Goal: Transaction & Acquisition: Purchase product/service

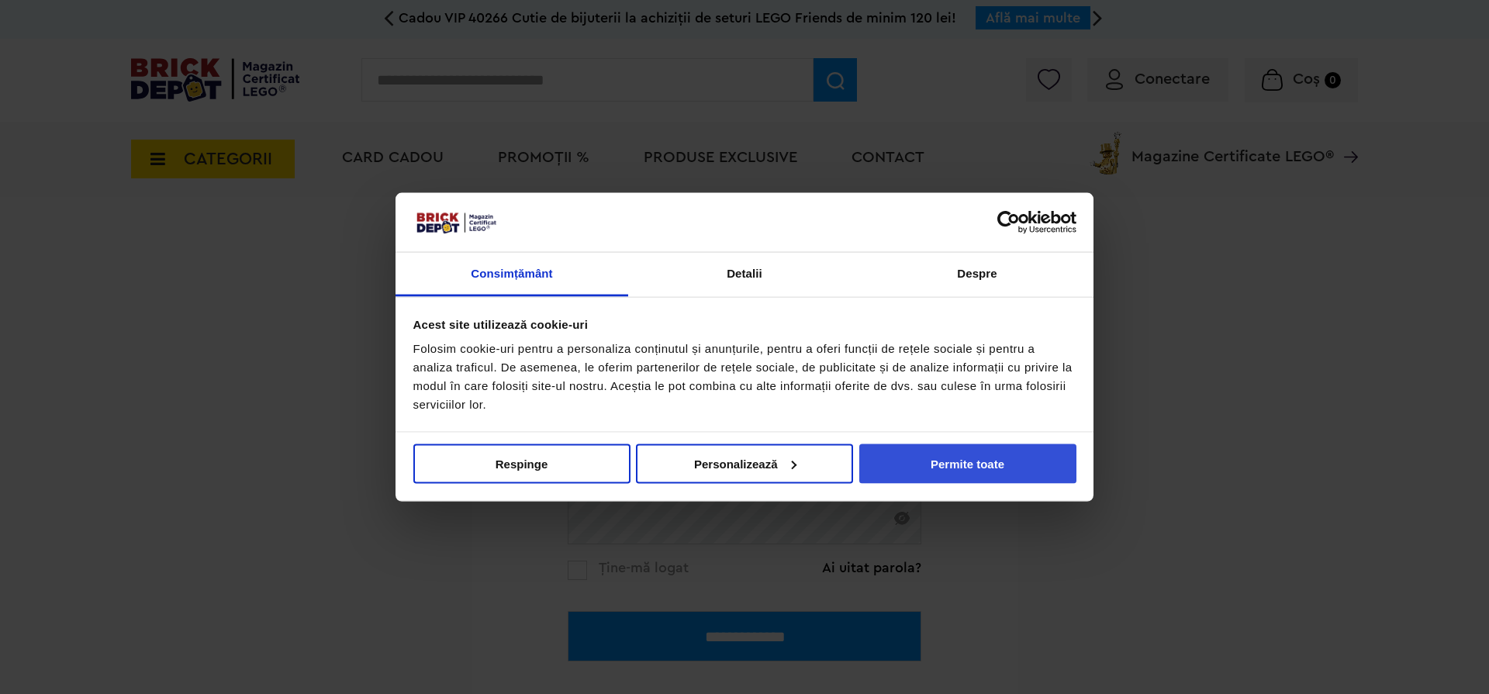
click at [975, 464] on button "Permite toate" at bounding box center [967, 463] width 217 height 40
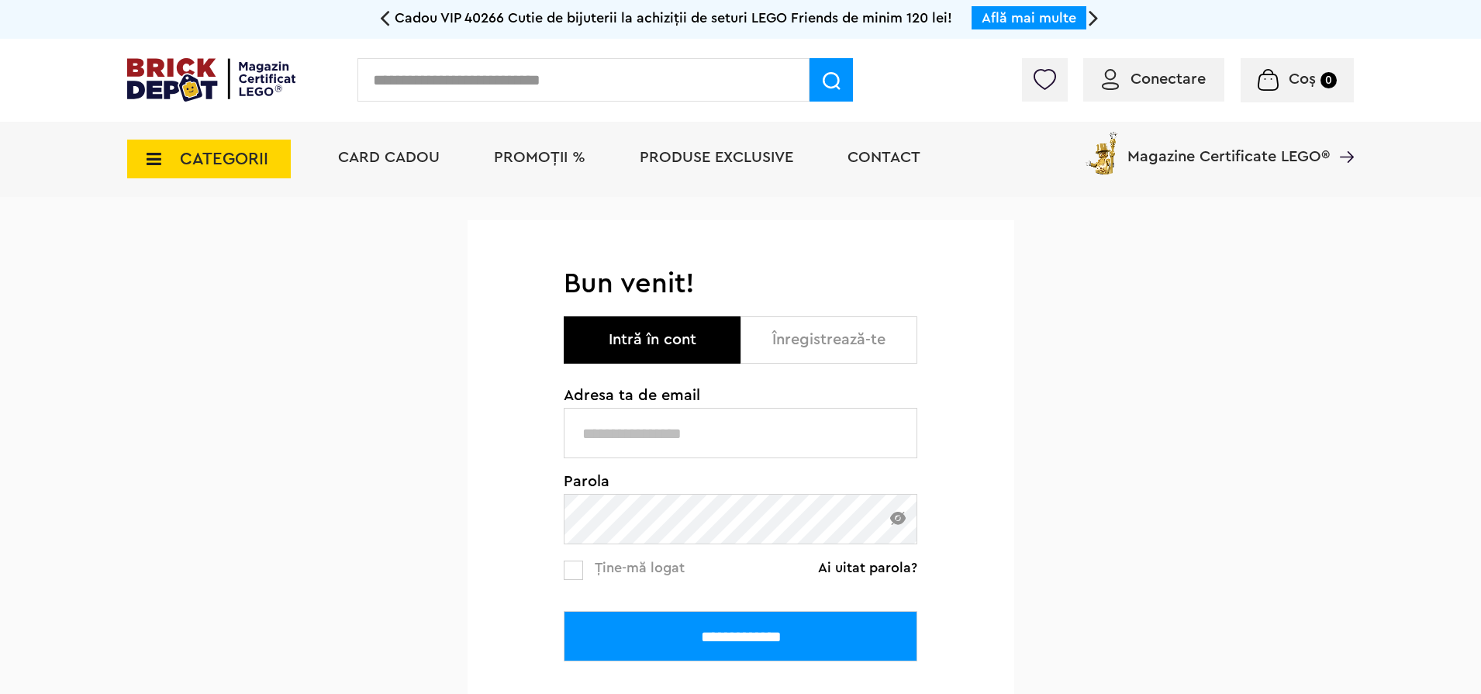
click at [726, 414] on input "text" at bounding box center [741, 433] width 354 height 50
type input "**********"
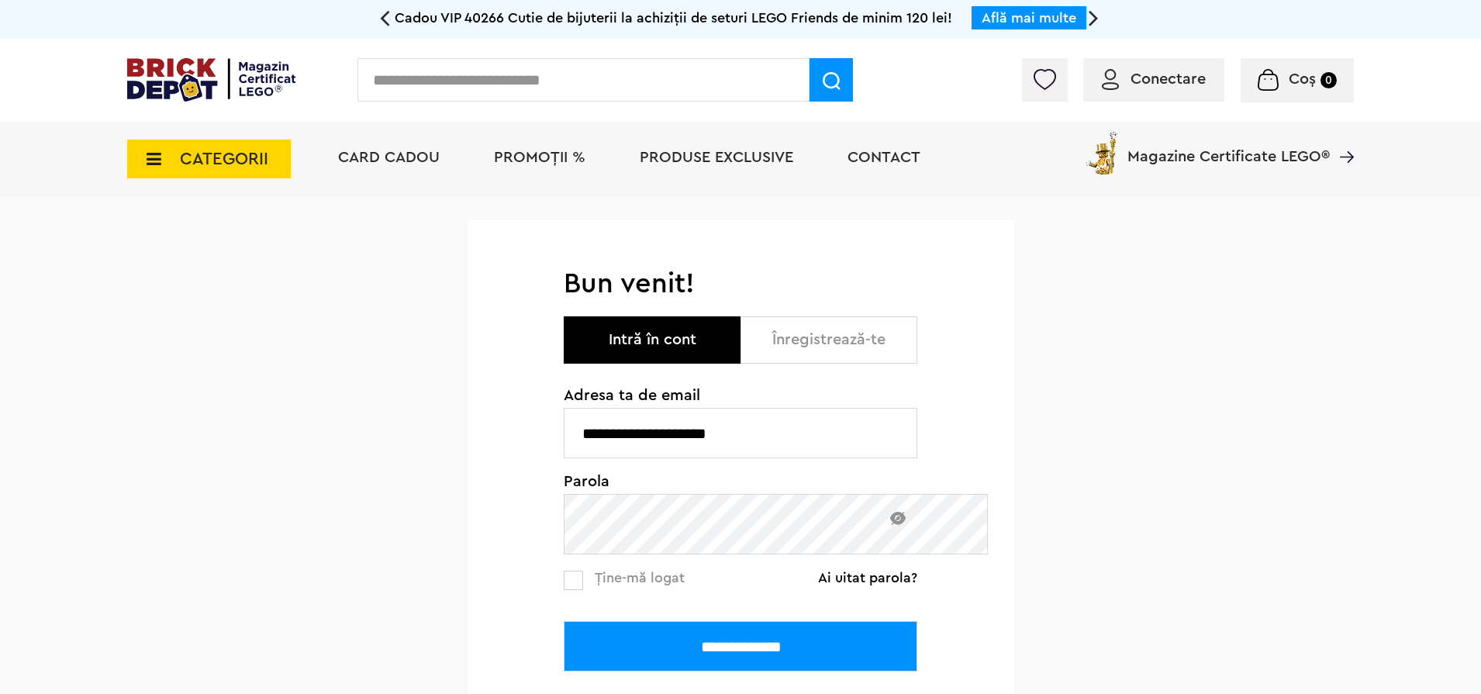
click at [564, 621] on input "**********" at bounding box center [741, 646] width 354 height 50
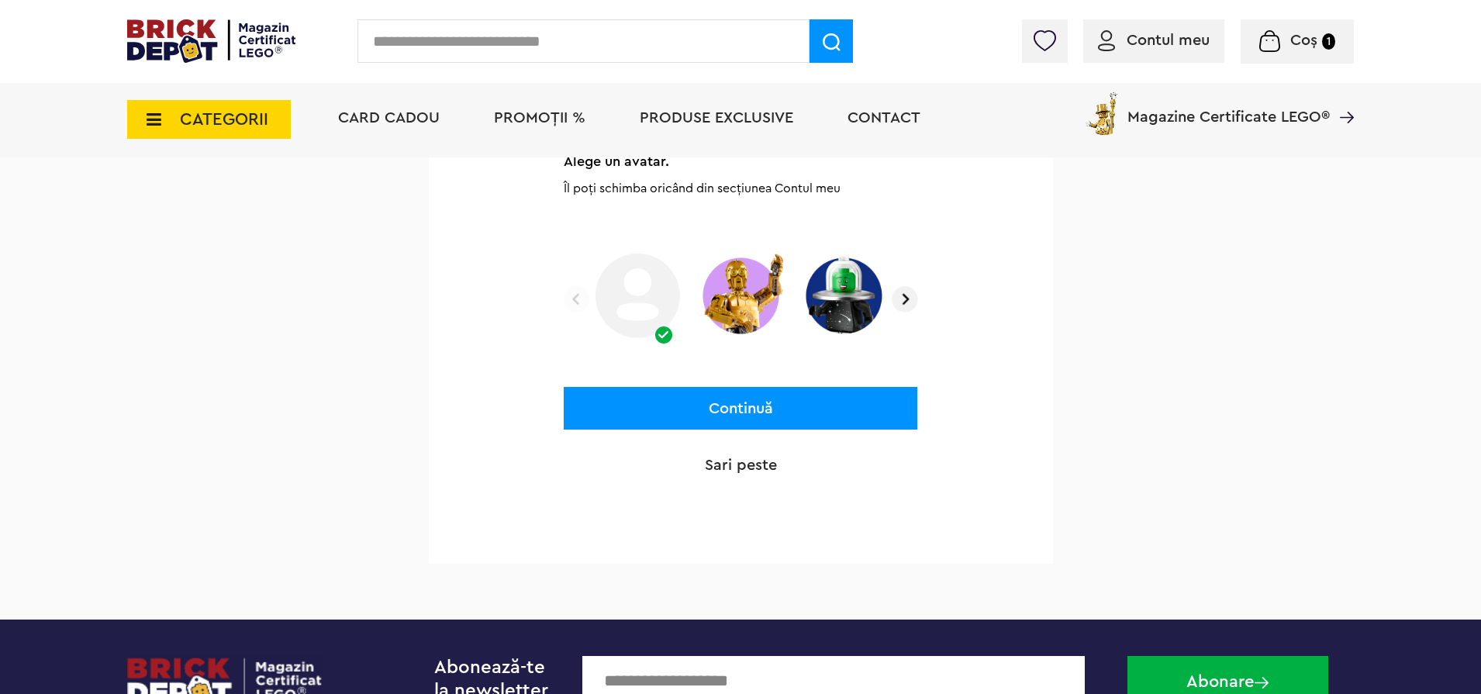
scroll to position [186, 0]
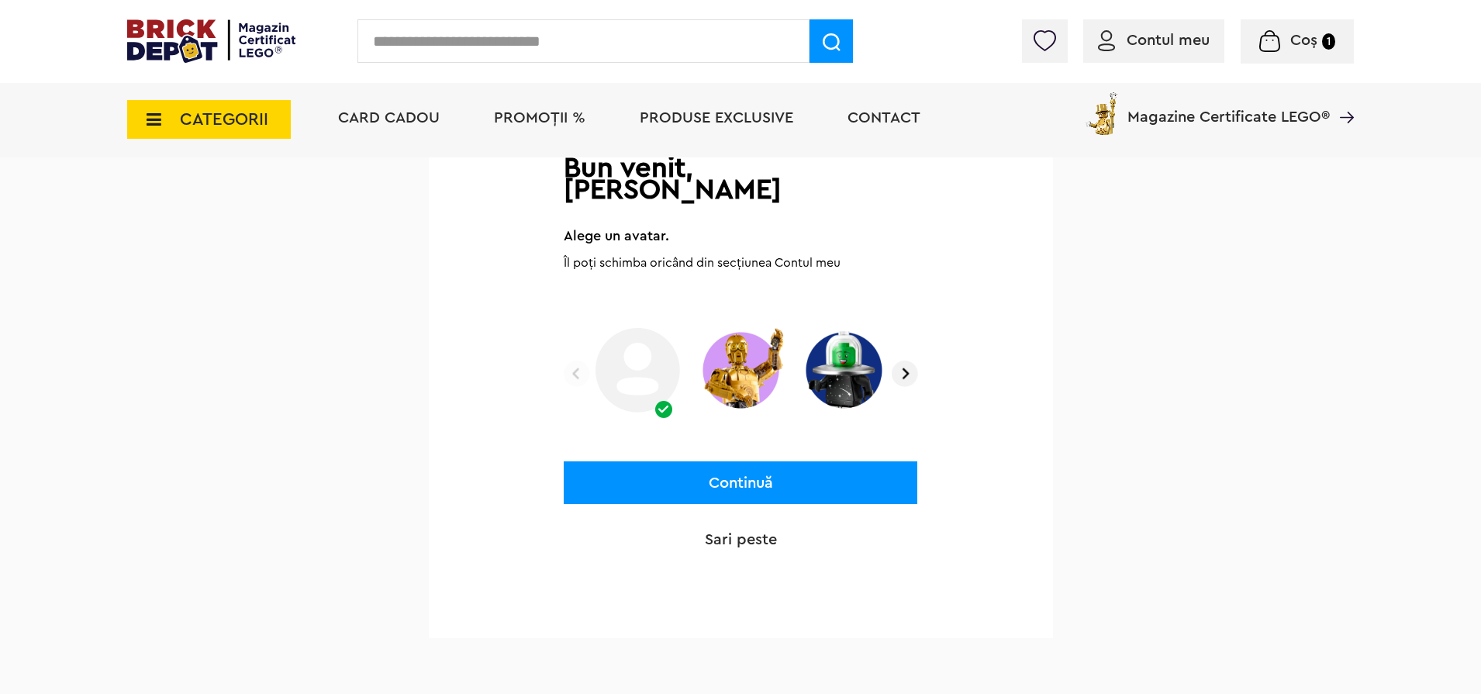
click at [895, 361] on img at bounding box center [905, 374] width 26 height 26
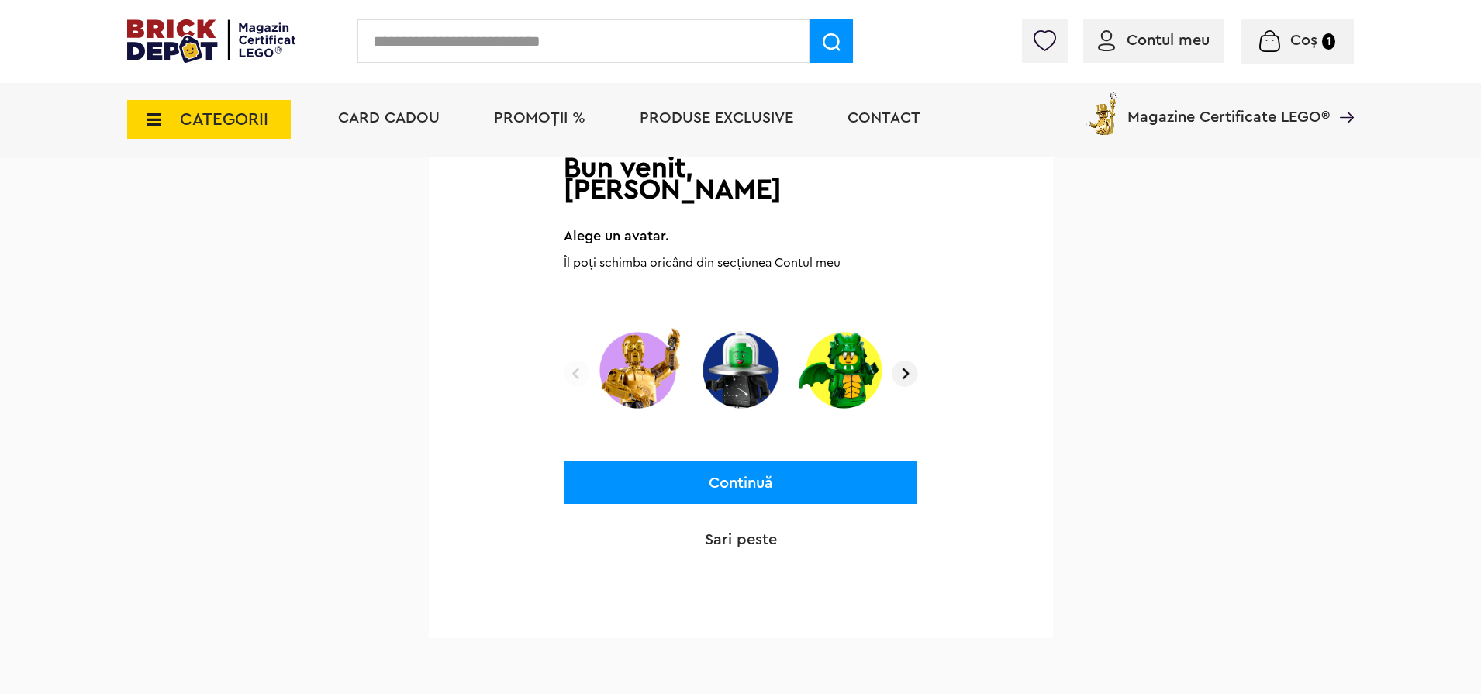
click at [895, 361] on img at bounding box center [905, 374] width 26 height 26
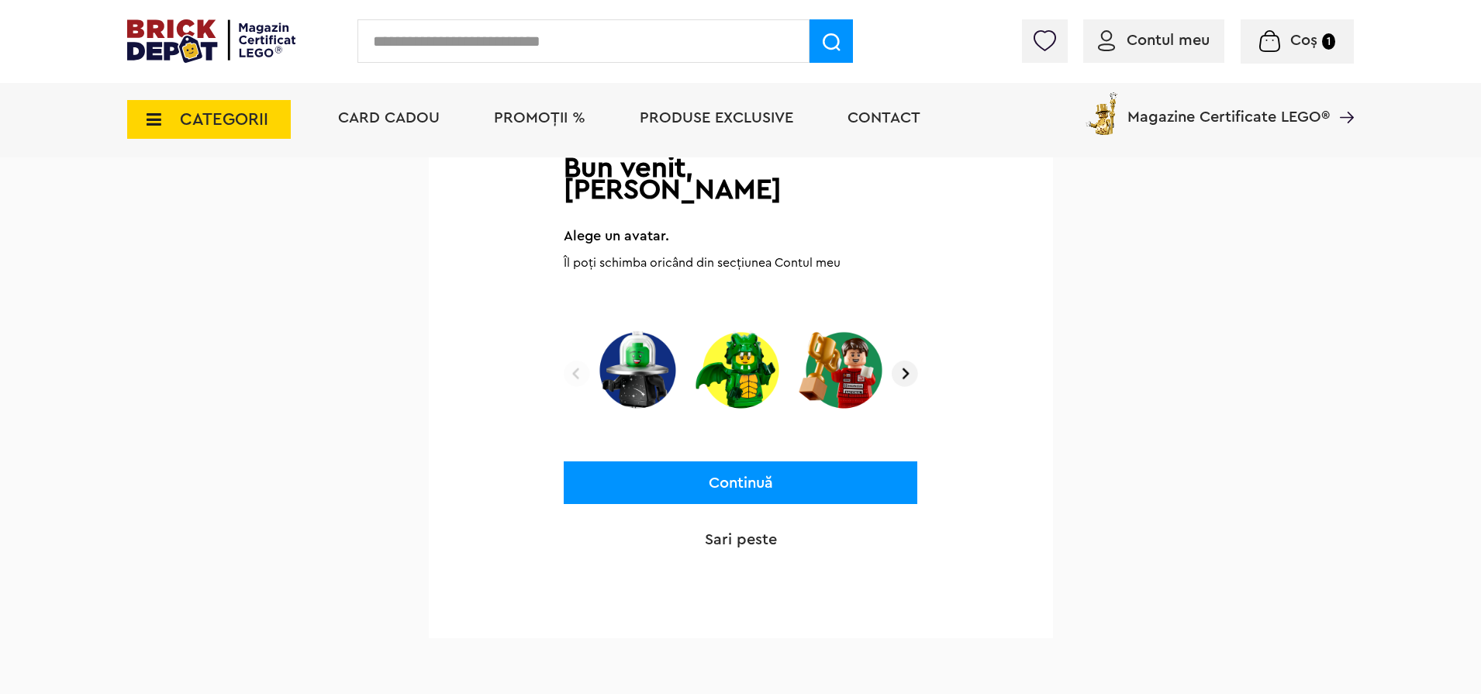
click at [895, 361] on img at bounding box center [905, 374] width 26 height 26
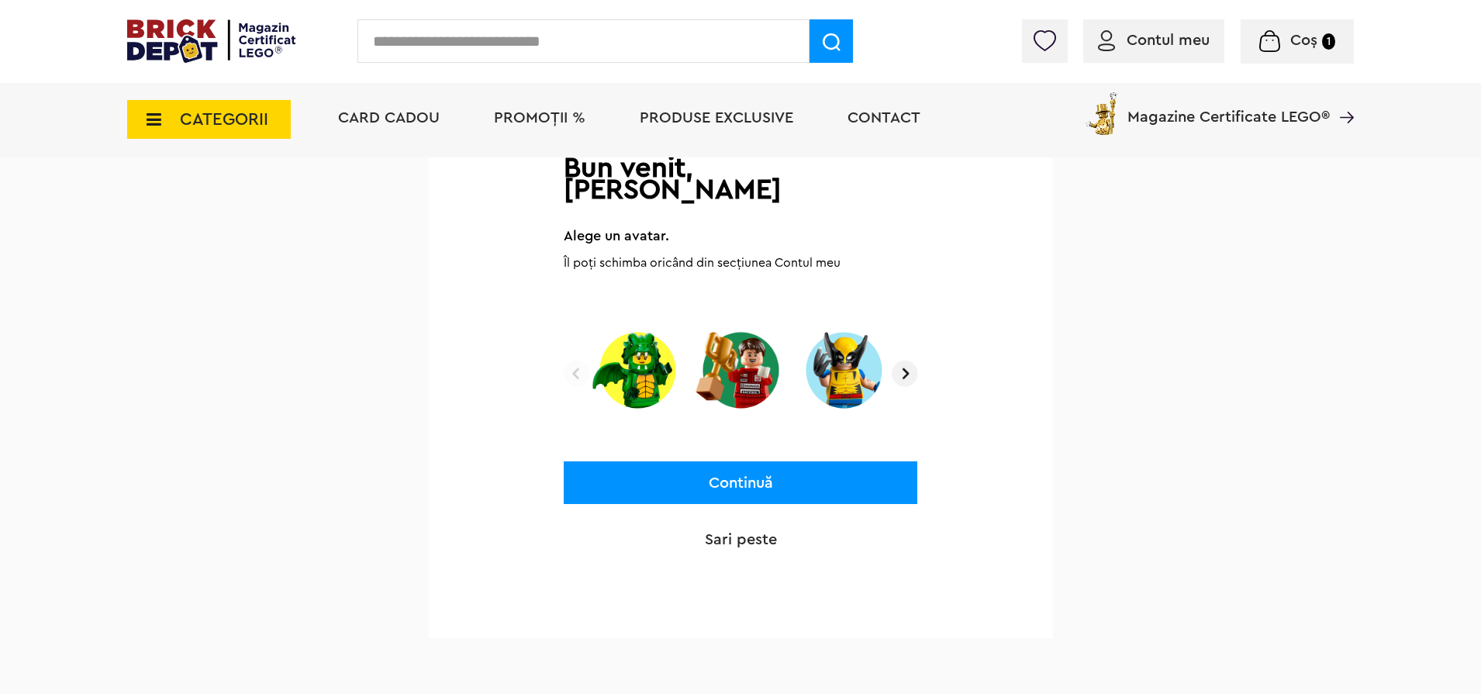
click at [895, 361] on img at bounding box center [905, 374] width 26 height 26
click at [571, 361] on img at bounding box center [577, 374] width 26 height 26
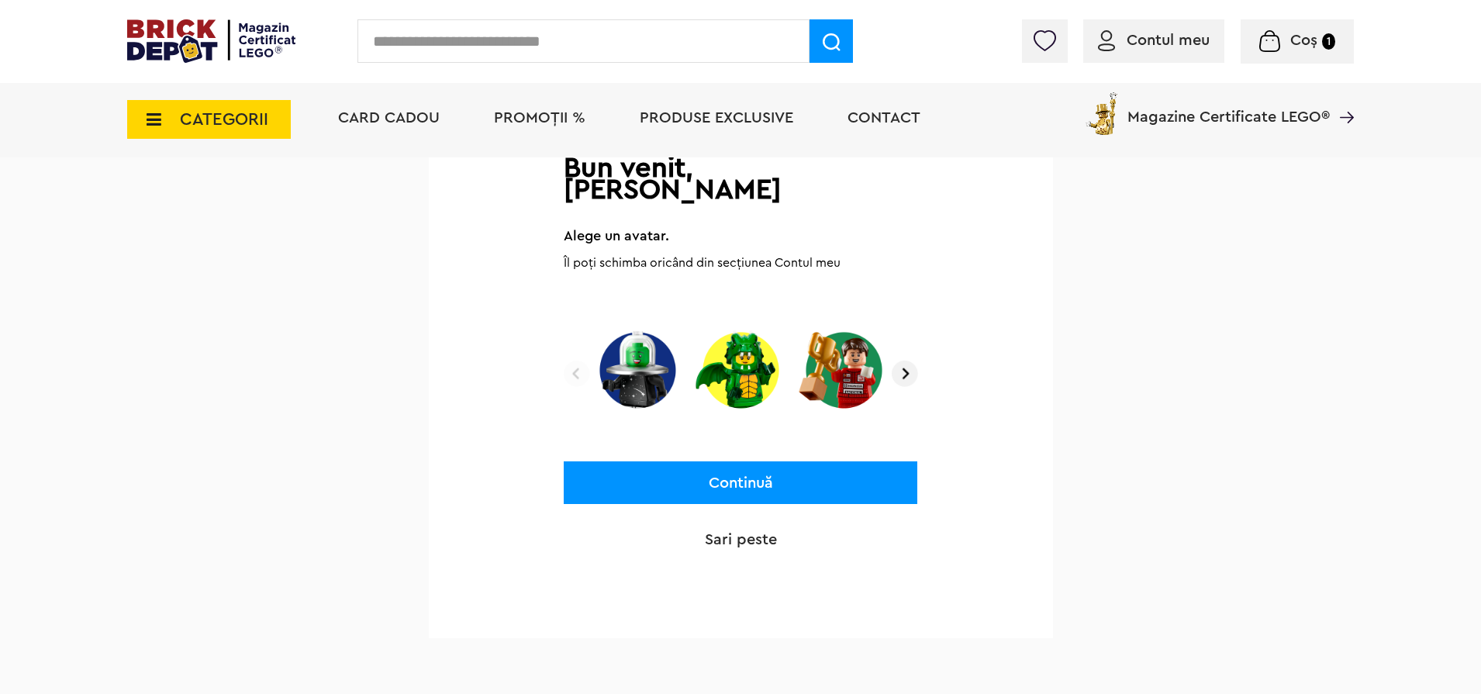
click at [571, 361] on img at bounding box center [577, 374] width 26 height 26
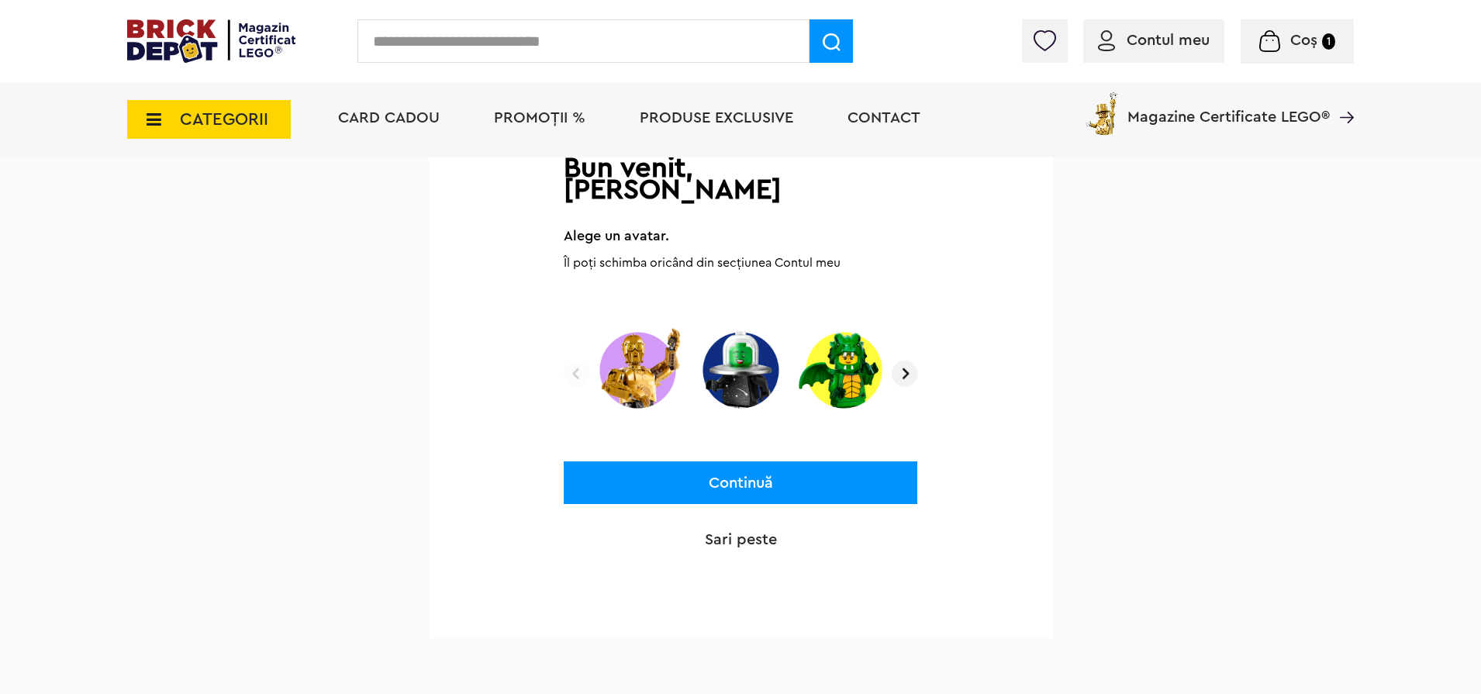
click at [571, 361] on img at bounding box center [577, 374] width 26 height 26
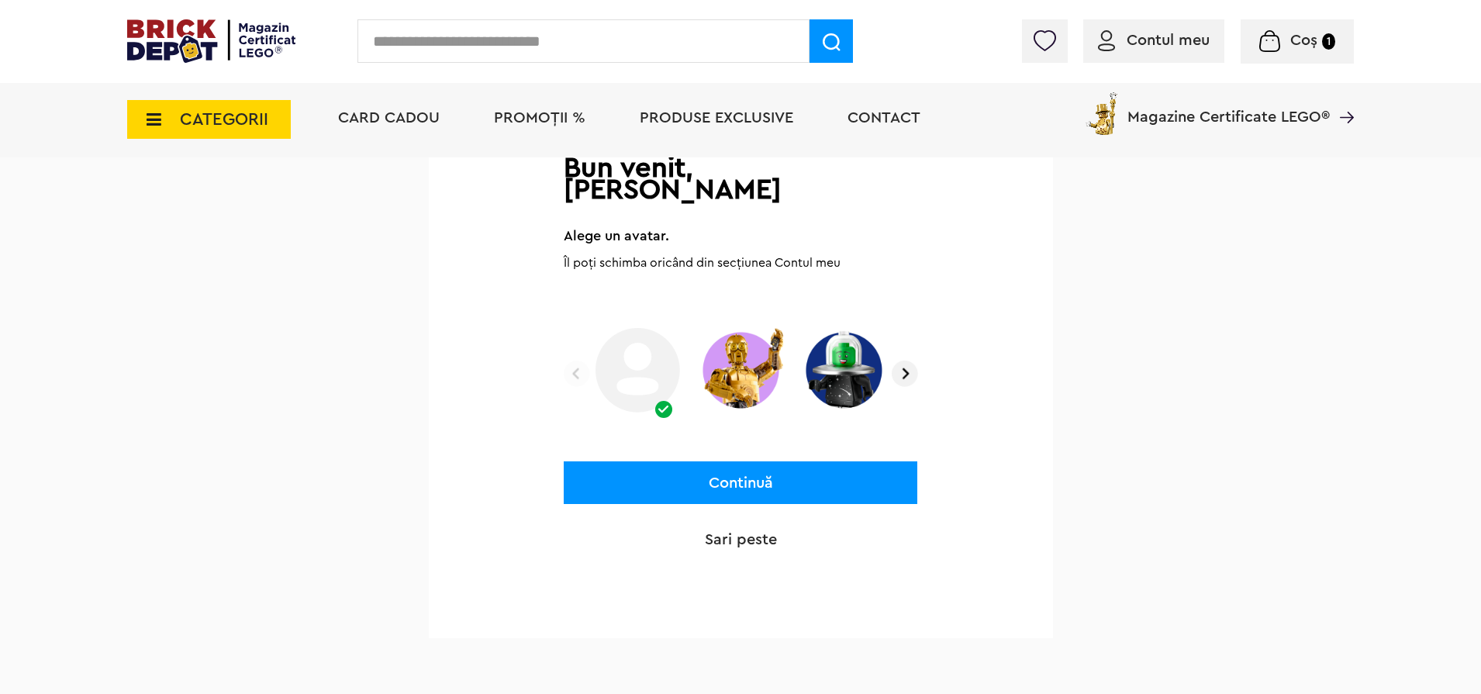
click at [784, 350] on img at bounding box center [741, 370] width 92 height 96
click at [760, 436] on div "Continuă" at bounding box center [741, 461] width 354 height 86
click at [759, 461] on button "Continuă" at bounding box center [741, 482] width 354 height 43
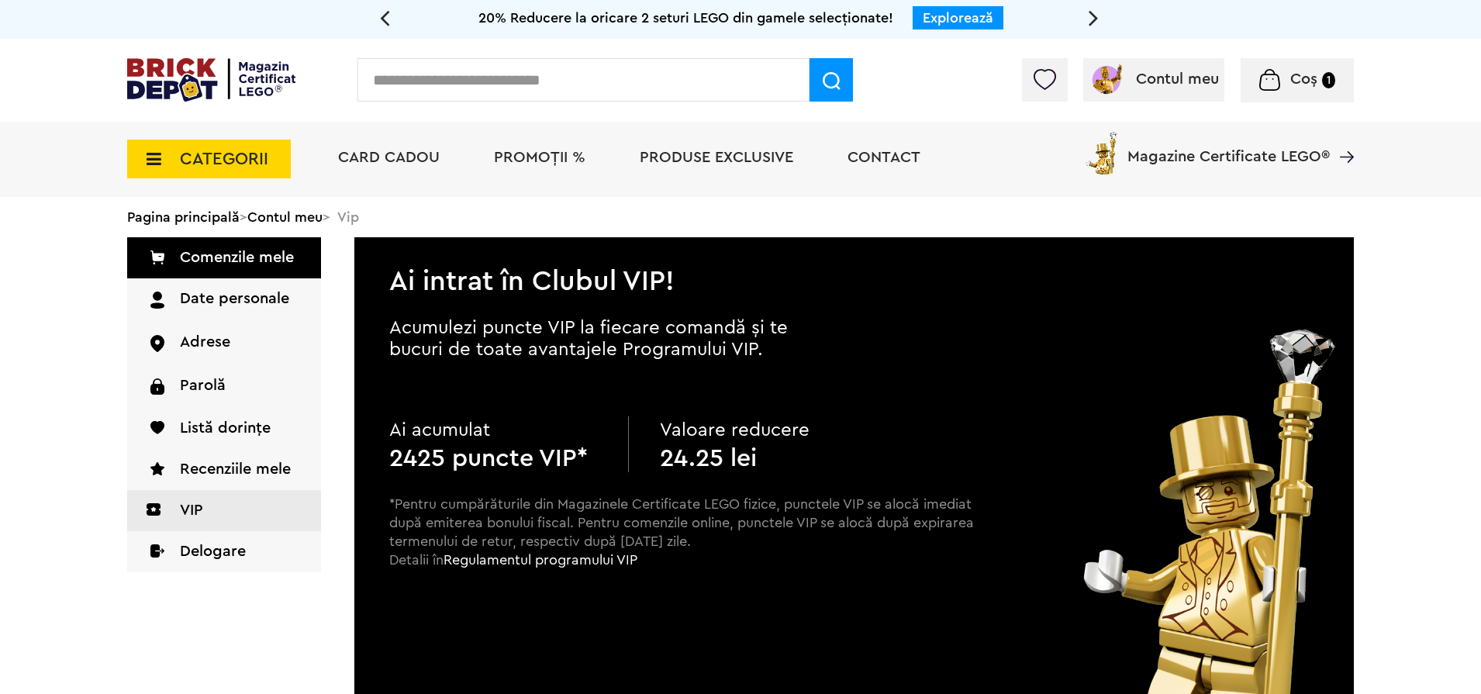
click at [523, 170] on li "PROMOȚII %" at bounding box center [539, 159] width 123 height 75
click at [522, 165] on li "PROMOȚII %" at bounding box center [539, 159] width 123 height 75
click at [519, 151] on span "PROMOȚII %" at bounding box center [539, 158] width 91 height 16
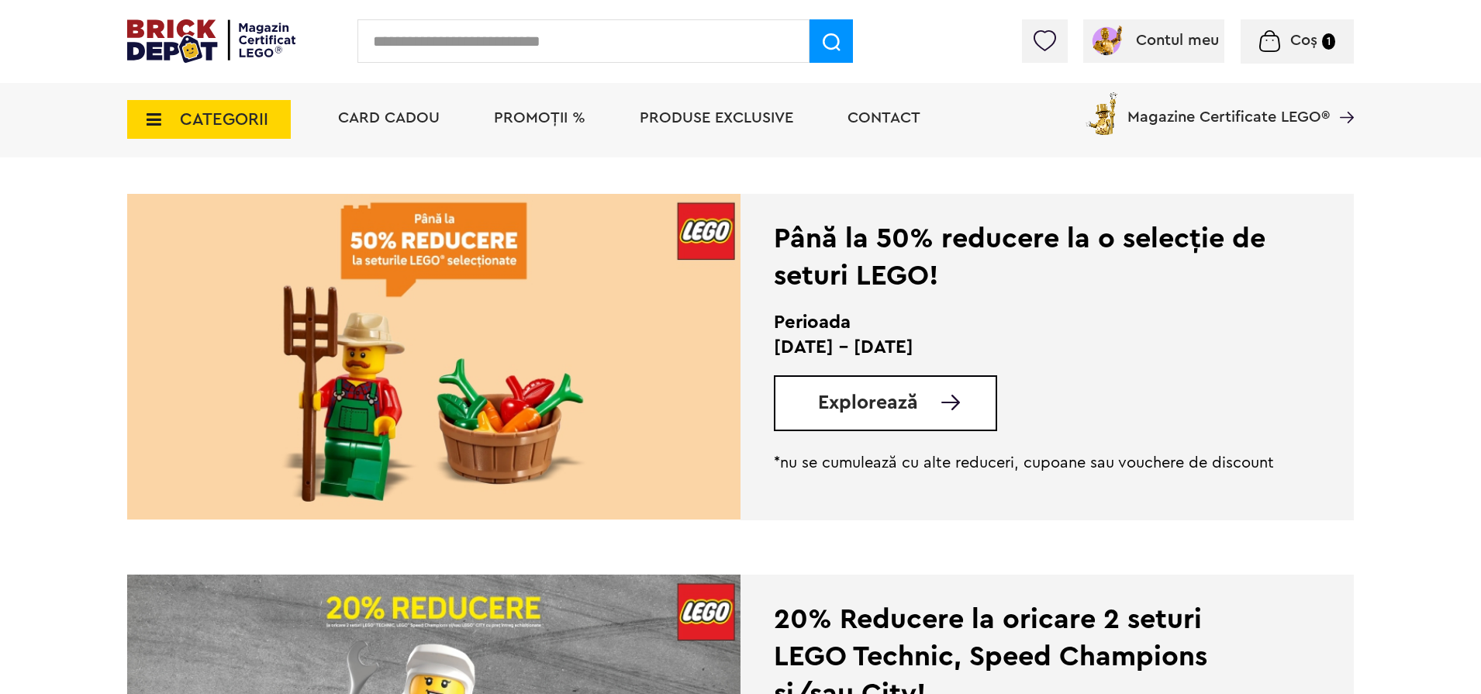
scroll to position [465, 0]
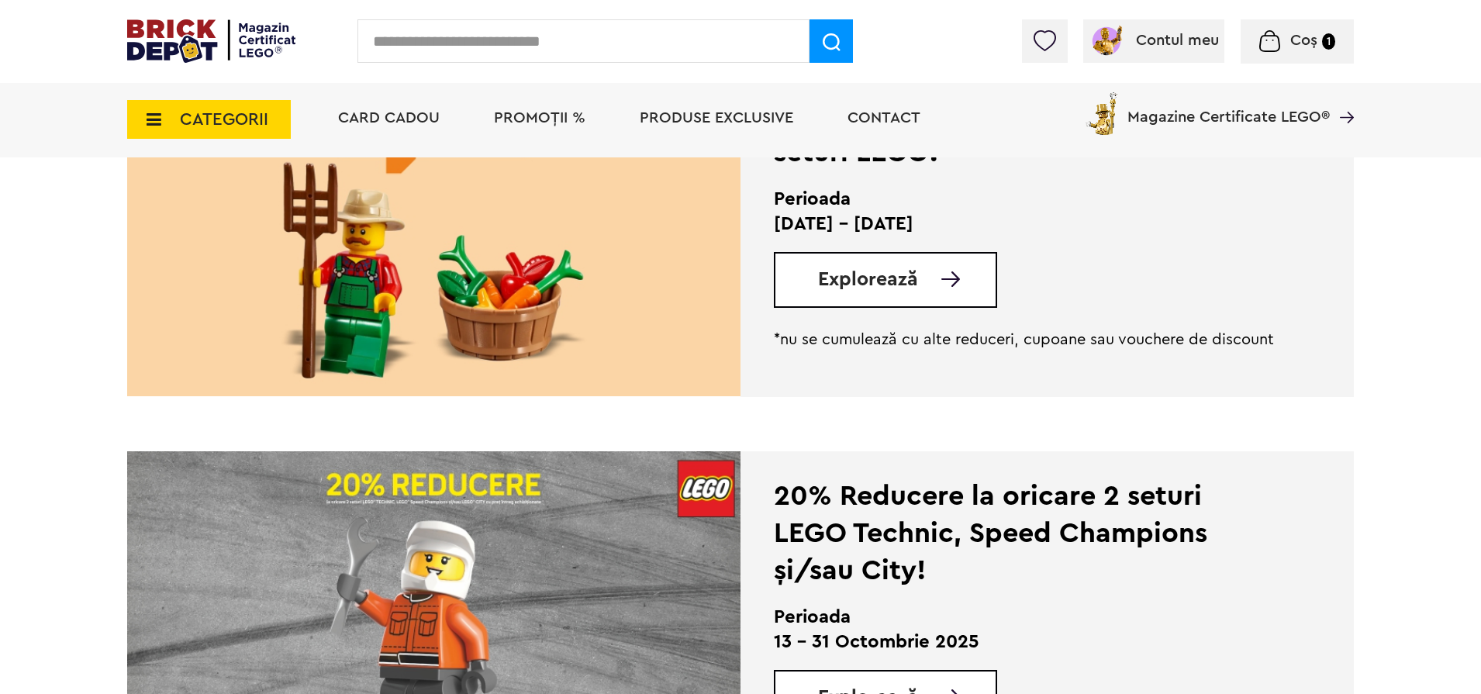
click at [859, 258] on div "Explorează" at bounding box center [885, 280] width 223 height 56
click at [855, 275] on span "Explorează" at bounding box center [868, 279] width 100 height 19
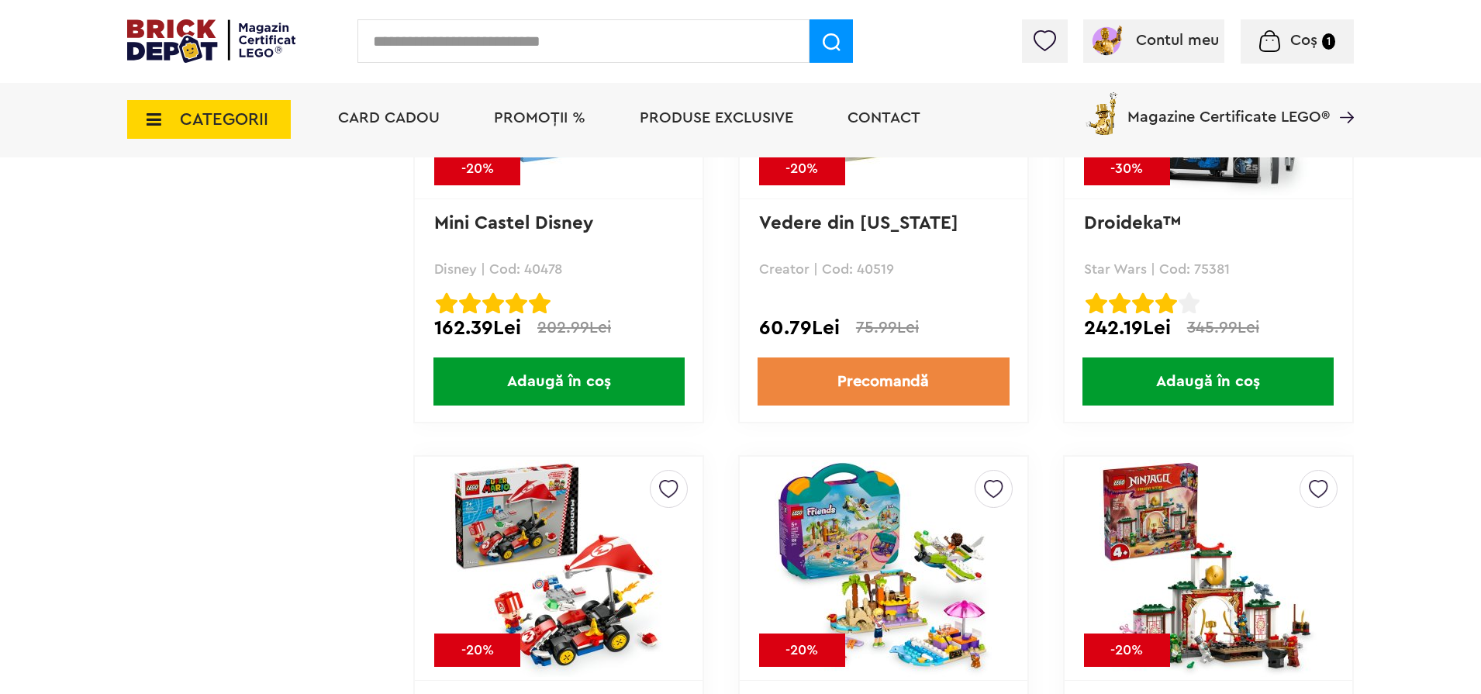
scroll to position [6702, 0]
